Goal: Information Seeking & Learning: Learn about a topic

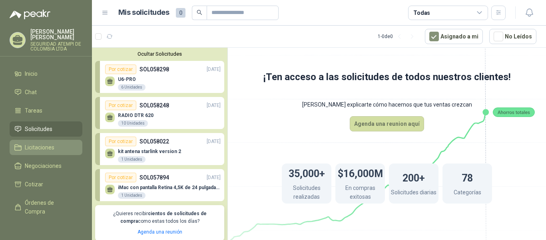
click at [31, 143] on span "Licitaciones" at bounding box center [40, 147] width 30 height 9
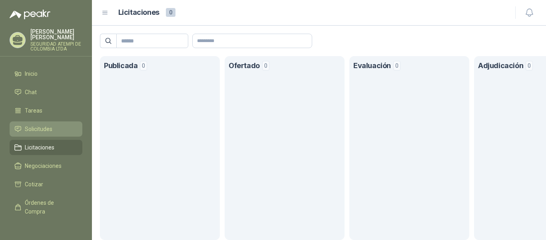
click at [34, 124] on span "Solicitudes" at bounding box center [39, 128] width 28 height 9
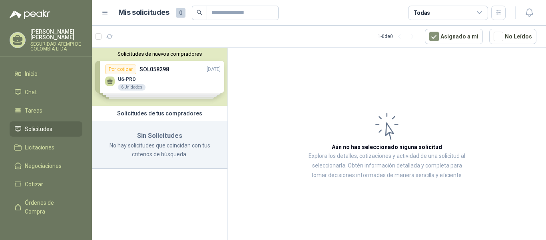
click at [174, 78] on div "Solicitudes de nuevos compradores Por cotizar SOL058298 [DATE] U6-PRO 6 Unidade…" at bounding box center [160, 77] width 136 height 58
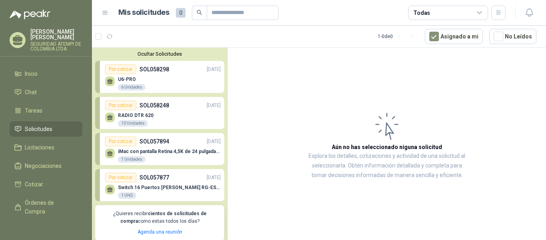
click at [146, 114] on p "RADIO DTR 620" at bounding box center [136, 115] width 36 height 6
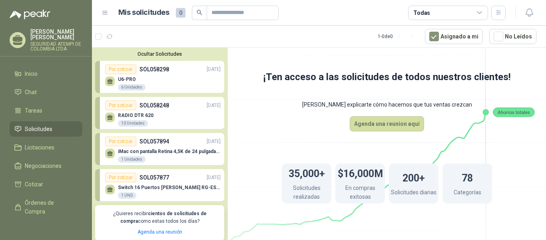
click at [143, 112] on div "RADIO DTR 620 10 Unidades" at bounding box center [163, 118] width 116 height 17
click at [133, 126] on div "10 Unidades" at bounding box center [133, 123] width 30 height 6
click at [142, 119] on div "RADIO DTR 620 10 Unidades" at bounding box center [136, 119] width 36 height 14
click at [156, 112] on div "RADIO DTR 620 10 Unidades" at bounding box center [163, 118] width 116 height 17
click at [142, 112] on div "RADIO DTR 620 10 Unidades" at bounding box center [163, 118] width 116 height 17
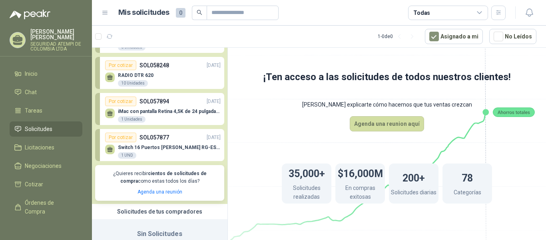
scroll to position [75, 0]
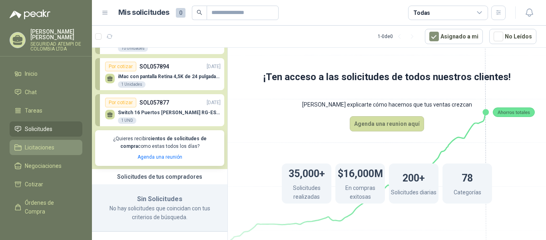
click at [41, 143] on span "Licitaciones" at bounding box center [40, 147] width 30 height 9
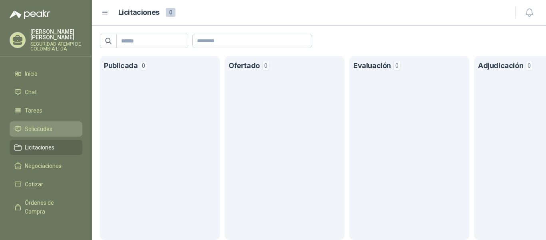
click at [28, 124] on span "Solicitudes" at bounding box center [39, 128] width 28 height 9
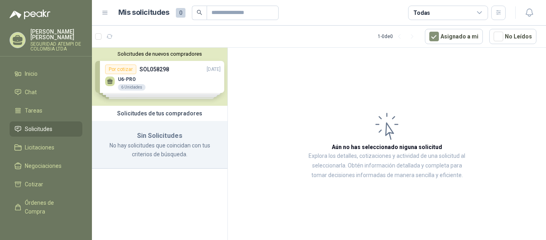
click at [180, 85] on div "Solicitudes de nuevos compradores Por cotizar SOL058298 [DATE] U6-PRO 6 Unidade…" at bounding box center [160, 77] width 136 height 58
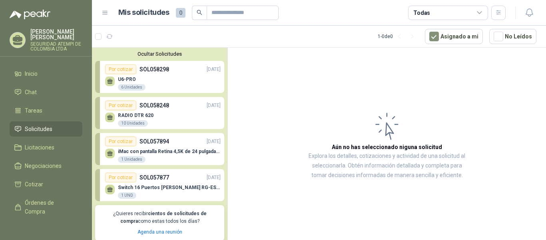
click at [163, 56] on button "Ocultar Solicitudes" at bounding box center [159, 54] width 129 height 6
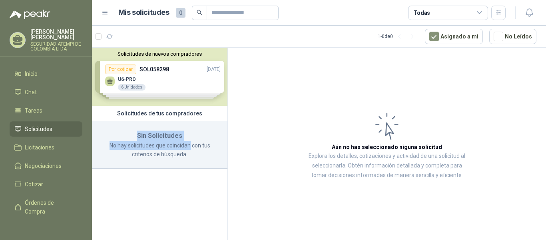
drag, startPoint x: 131, startPoint y: 139, endPoint x: 191, endPoint y: 143, distance: 60.1
click at [191, 143] on div "Sin Solicitudes No hay solicitudes que coincidan con tus criterios de búsqueda." at bounding box center [160, 145] width 136 height 48
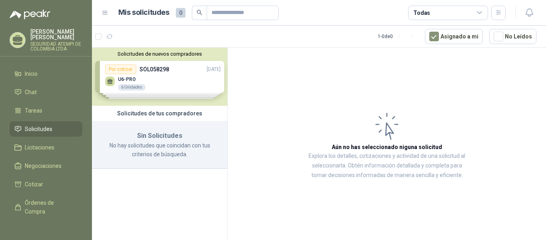
click at [193, 152] on p "No hay solicitudes que coincidan con tus criterios de búsqueda." at bounding box center [160, 150] width 116 height 18
drag, startPoint x: 138, startPoint y: 137, endPoint x: 175, endPoint y: 148, distance: 38.8
click at [175, 148] on div "Sin Solicitudes No hay solicitudes que coincidan con tus criterios de búsqueda." at bounding box center [160, 145] width 136 height 48
click at [168, 159] on div "Sin Solicitudes No hay solicitudes que coincidan con tus criterios de búsqueda." at bounding box center [160, 145] width 136 height 48
click at [192, 75] on div "Solicitudes de nuevos compradores Por cotizar SOL058298 [DATE] U6-PRO 6 Unidade…" at bounding box center [160, 77] width 136 height 58
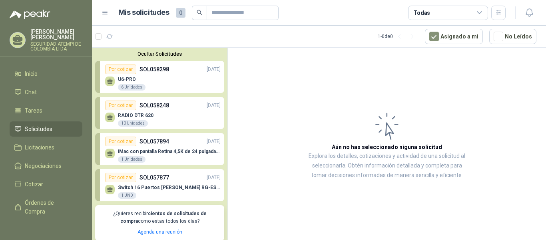
click at [132, 121] on div "10 Unidades" at bounding box center [133, 123] width 30 height 6
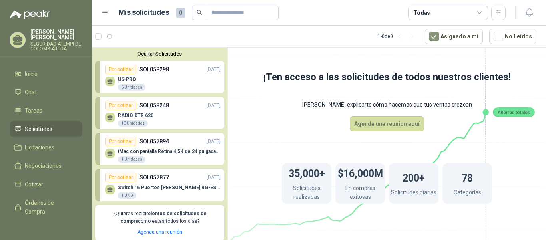
click at [128, 156] on div "1 Unidades" at bounding box center [132, 159] width 28 height 6
click at [125, 142] on div "Por cotizar" at bounding box center [120, 141] width 31 height 10
click at [131, 156] on div "1 Unidades" at bounding box center [132, 159] width 28 height 6
click at [120, 176] on div "Por cotizar" at bounding box center [120, 177] width 31 height 10
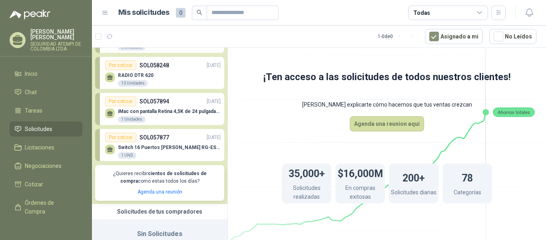
click at [120, 140] on div "Por cotizar" at bounding box center [120, 137] width 31 height 10
click at [148, 108] on div "iMac con pantalla Retina 4,5K de 24 pulgadas M4 1 Unidades" at bounding box center [163, 114] width 116 height 17
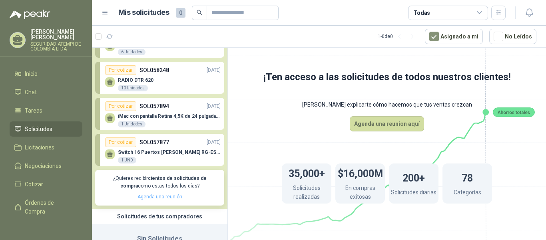
scroll to position [0, 0]
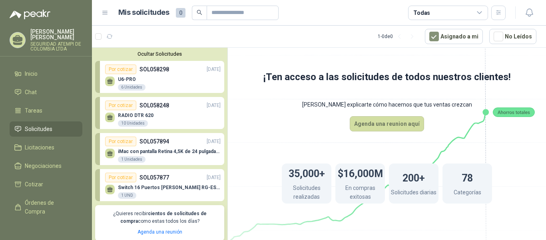
click at [157, 112] on div "RADIO DTR 620 10 Unidades" at bounding box center [163, 118] width 116 height 17
click at [190, 52] on button "Ocultar Solicitudes" at bounding box center [159, 54] width 129 height 6
